Goal: Check status

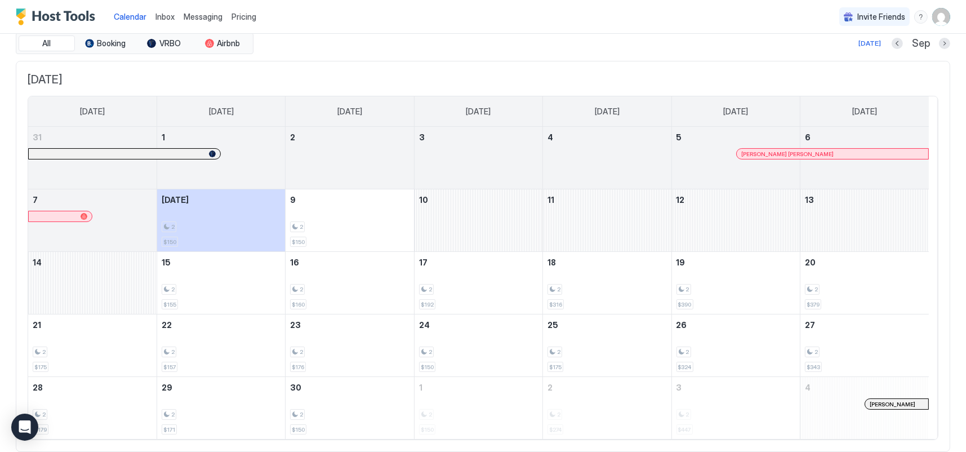
scroll to position [56, 0]
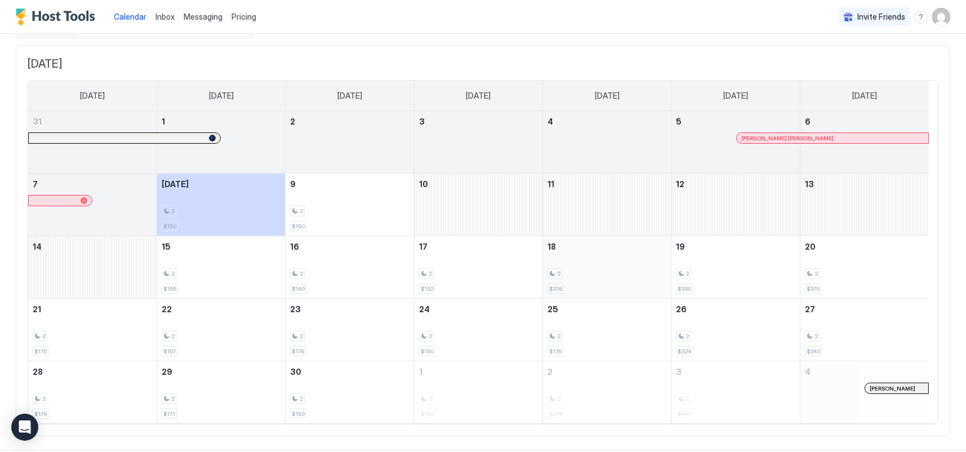
click at [644, 269] on div "2" at bounding box center [607, 273] width 119 height 11
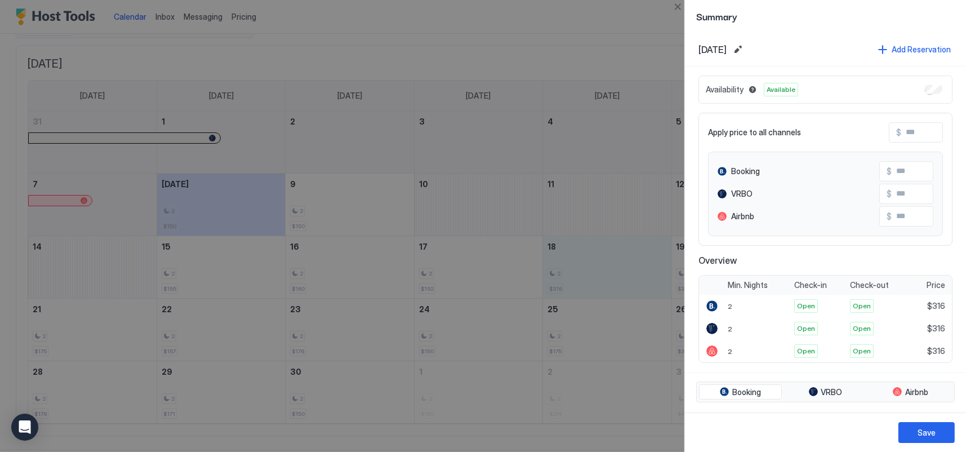
click at [499, 252] on div at bounding box center [483, 226] width 966 height 452
click at [613, 47] on div at bounding box center [483, 226] width 966 height 452
click at [588, 185] on div at bounding box center [483, 226] width 966 height 452
click at [573, 66] on div at bounding box center [483, 226] width 966 height 452
click at [624, 94] on div at bounding box center [483, 226] width 966 height 452
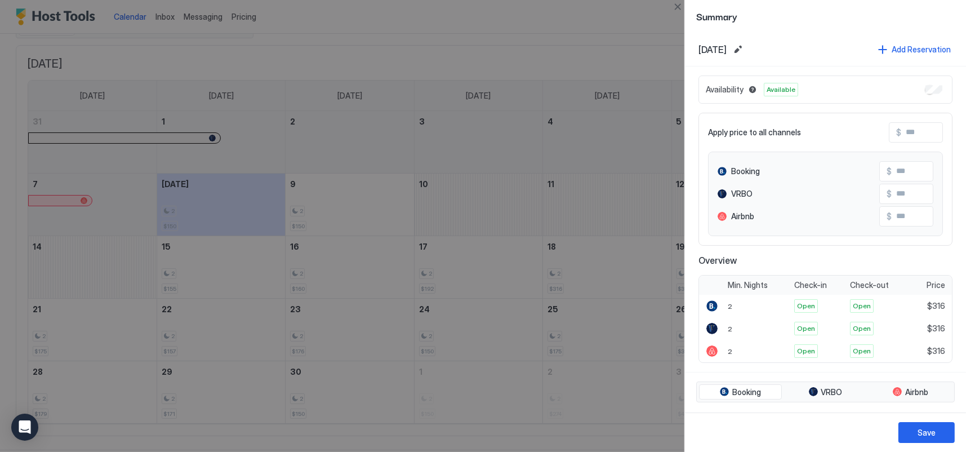
click at [624, 94] on div at bounding box center [483, 226] width 966 height 452
click at [521, 44] on div at bounding box center [483, 226] width 966 height 452
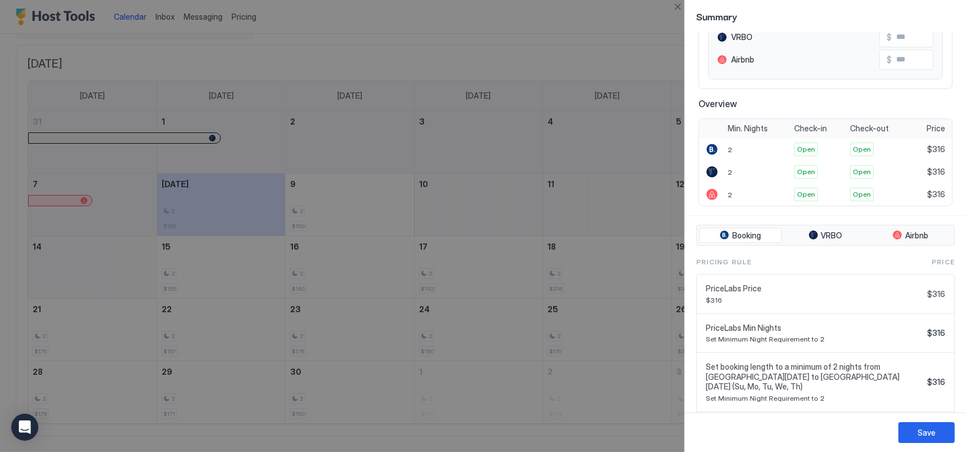
scroll to position [0, 0]
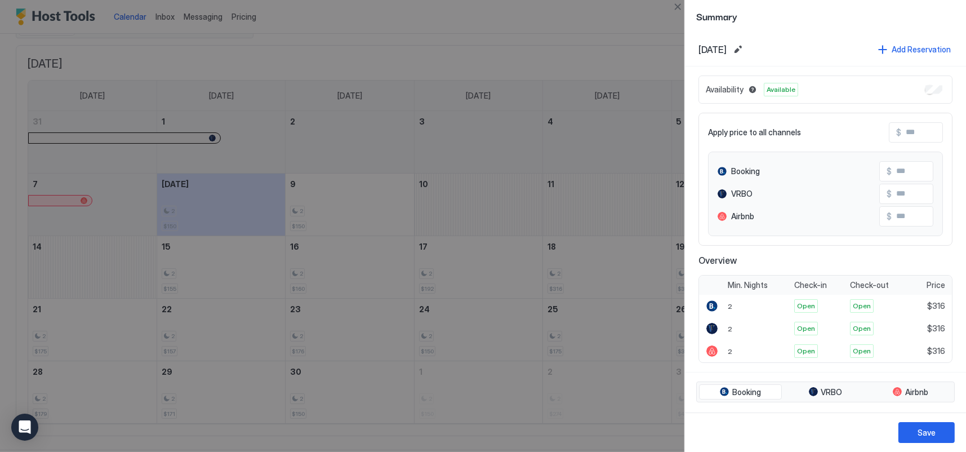
click at [722, 15] on span "Summary" at bounding box center [825, 16] width 259 height 14
click at [745, 51] on button "Edit date range" at bounding box center [738, 50] width 14 height 14
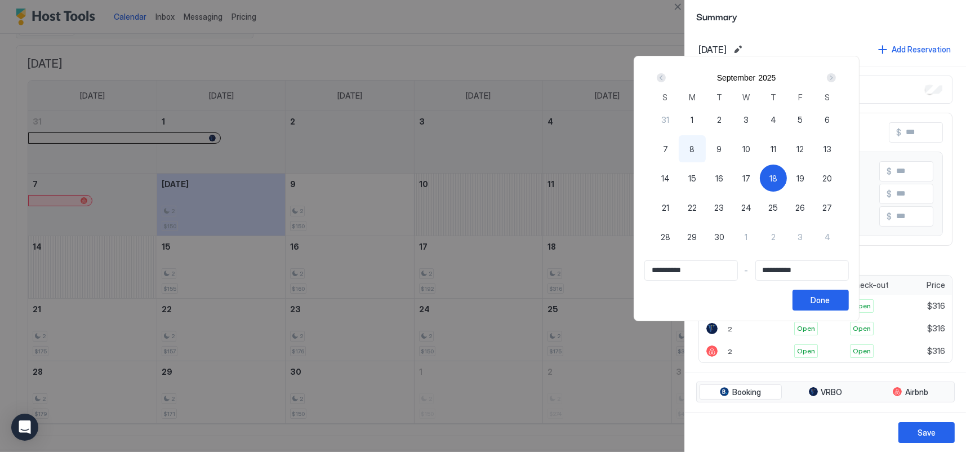
click at [612, 77] on div at bounding box center [483, 226] width 966 height 452
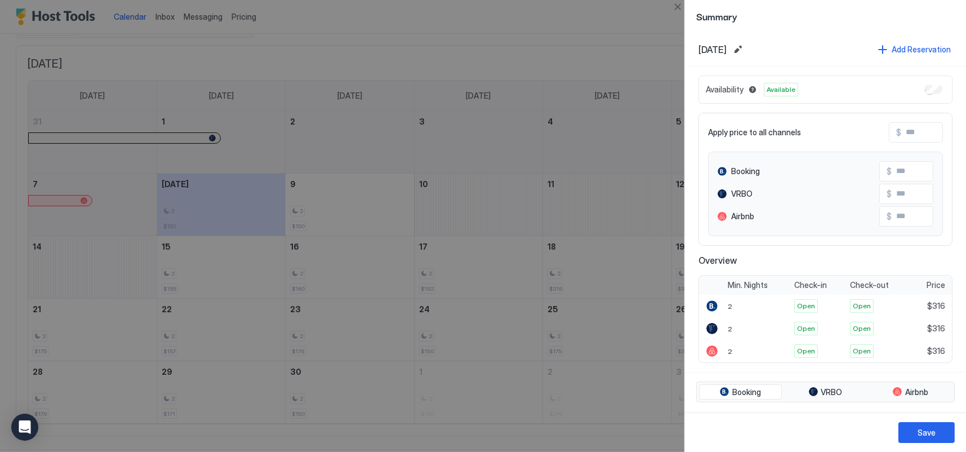
drag, startPoint x: 601, startPoint y: 149, endPoint x: 595, endPoint y: 229, distance: 80.2
click at [600, 157] on div at bounding box center [483, 226] width 966 height 452
click at [587, 277] on div at bounding box center [483, 226] width 966 height 452
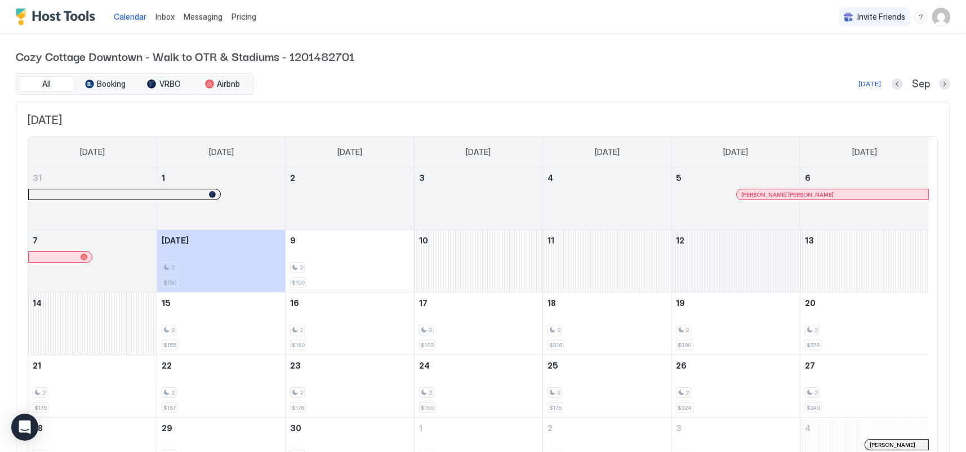
click at [709, 242] on div "September 12, 2025" at bounding box center [736, 261] width 128 height 62
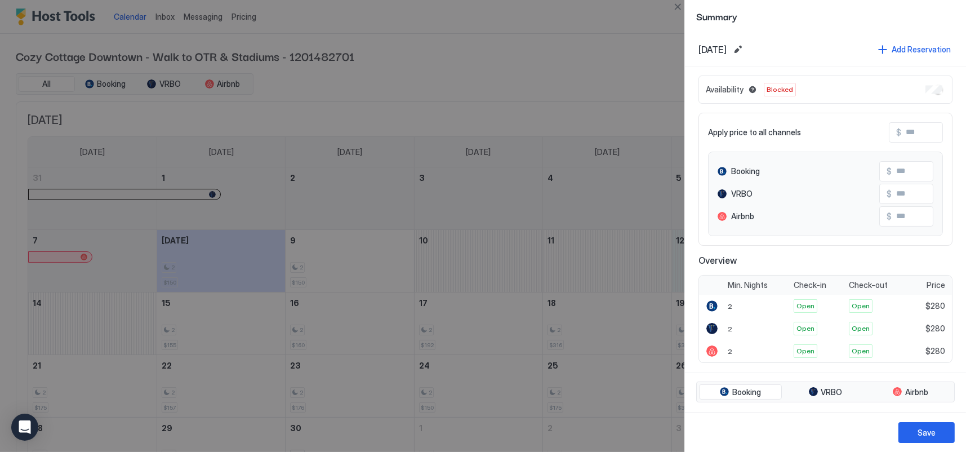
click at [618, 73] on div at bounding box center [483, 226] width 966 height 452
click at [511, 46] on div at bounding box center [483, 226] width 966 height 452
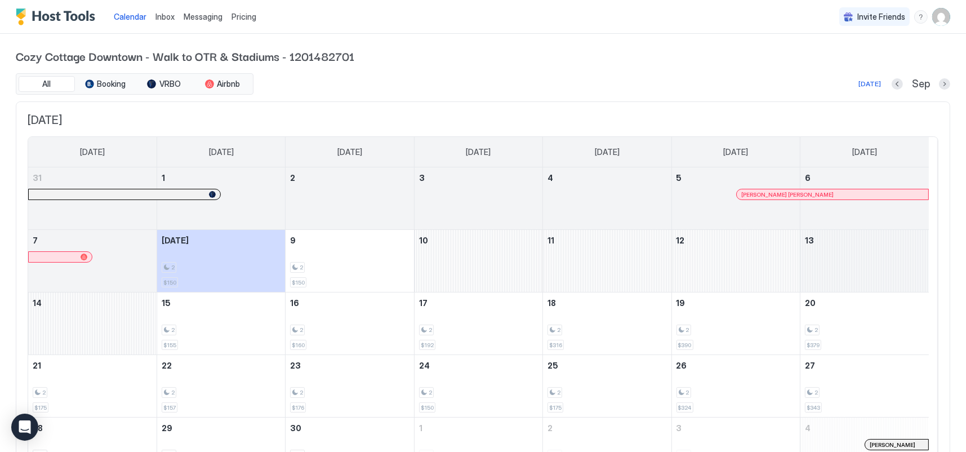
click at [867, 260] on div "September 13, 2025" at bounding box center [865, 261] width 128 height 62
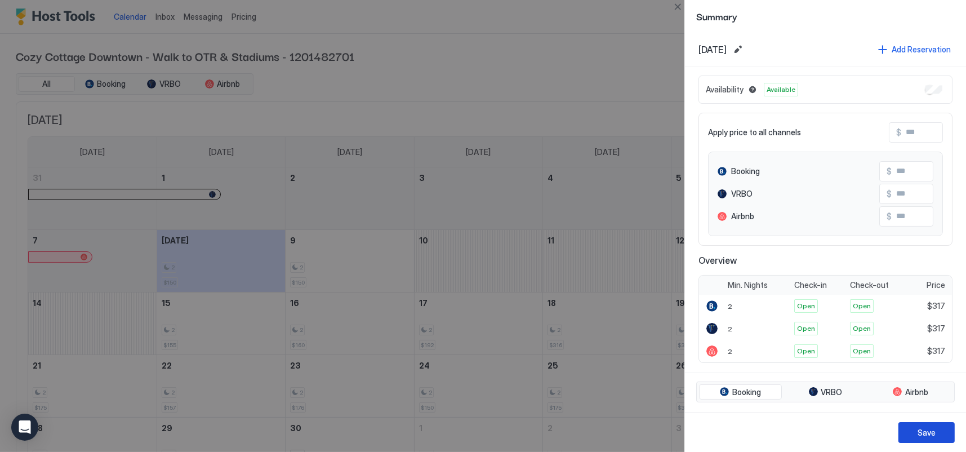
click at [931, 432] on div "Save" at bounding box center [927, 433] width 18 height 12
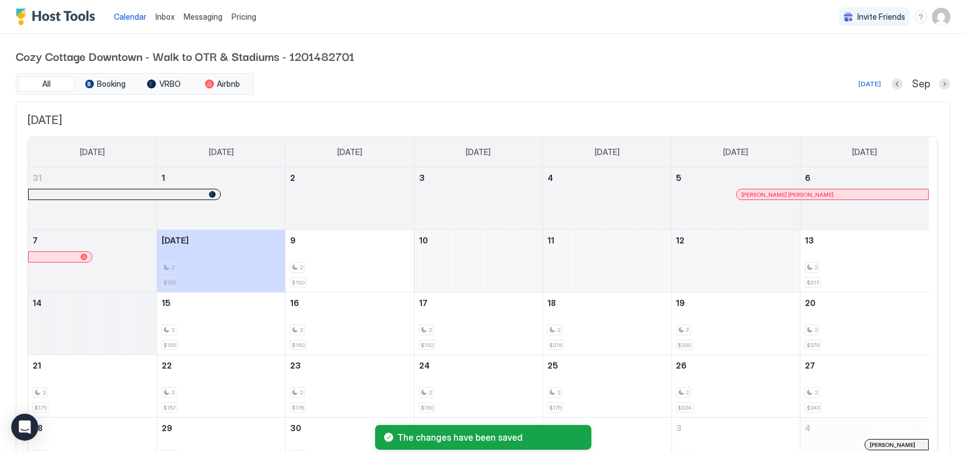
click at [113, 339] on div "September 14, 2025" at bounding box center [92, 323] width 128 height 62
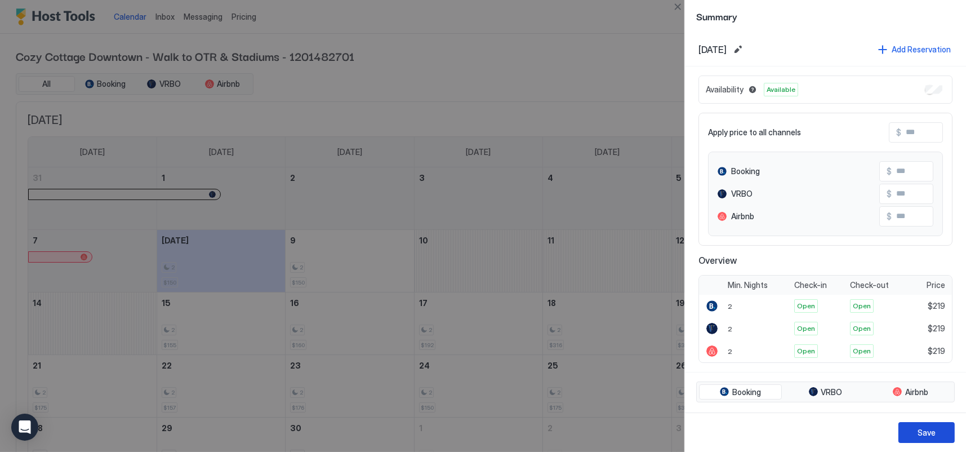
click at [926, 434] on div "Save" at bounding box center [927, 433] width 18 height 12
